Goal: Entertainment & Leisure: Browse casually

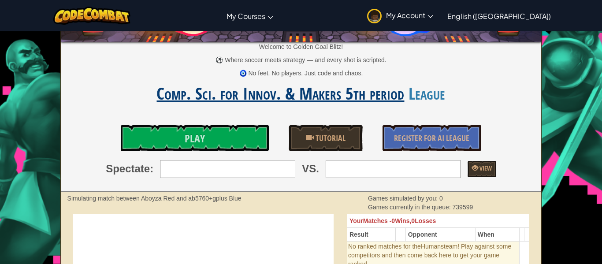
scroll to position [65, 0]
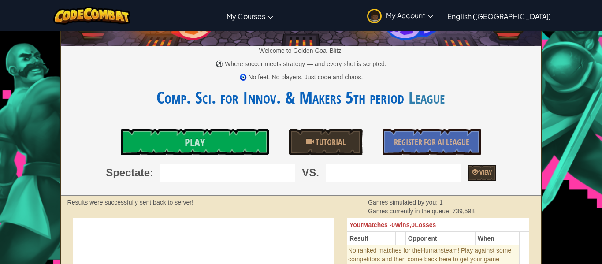
click at [227, 175] on input "search" at bounding box center [227, 173] width 135 height 18
click at [221, 151] on link "Play" at bounding box center [195, 142] width 148 height 26
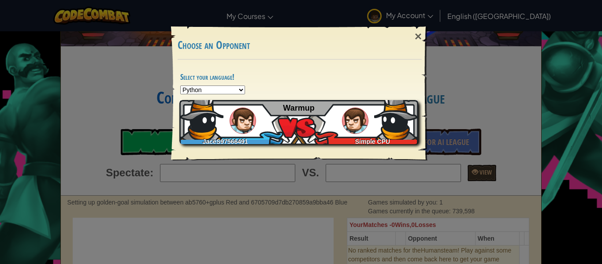
click at [247, 118] on img at bounding box center [243, 121] width 26 height 26
